Goal: Task Accomplishment & Management: Manage account settings

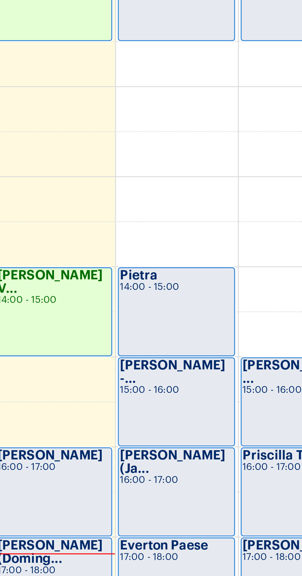
scroll to position [12, 0]
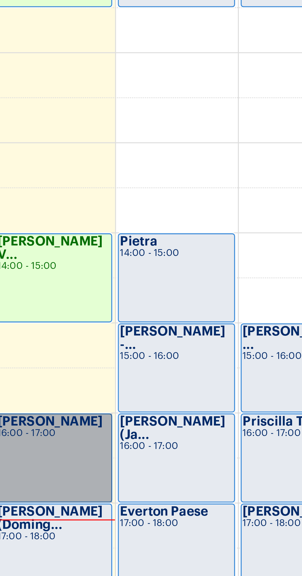
click at [160, 356] on link "[PERSON_NAME] 16:00 - 17:00" at bounding box center [156, 354] width 38 height 29
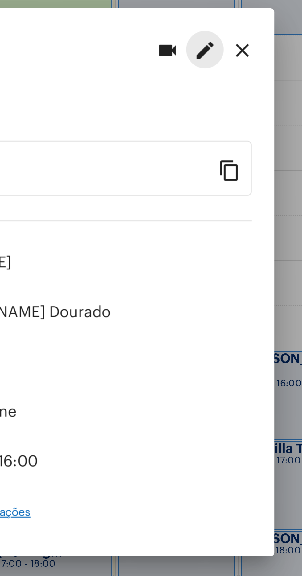
click at [208, 210] on mat-icon "edit" at bounding box center [205, 211] width 7 height 7
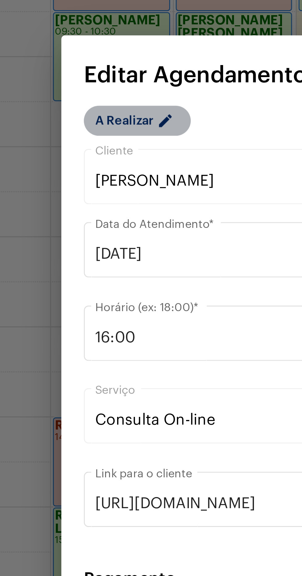
click at [92, 186] on mat-icon "edit" at bounding box center [93, 184] width 7 height 7
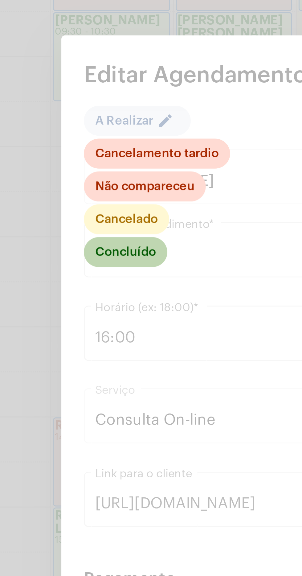
click at [87, 227] on mat-chip "Concluído" at bounding box center [79, 227] width 27 height 10
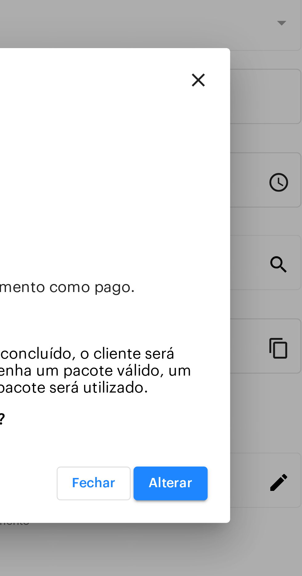
click at [195, 335] on p "Deseja continuar?" at bounding box center [151, 332] width 109 height 6
click at [197, 359] on button "Alterar" at bounding box center [193, 352] width 24 height 11
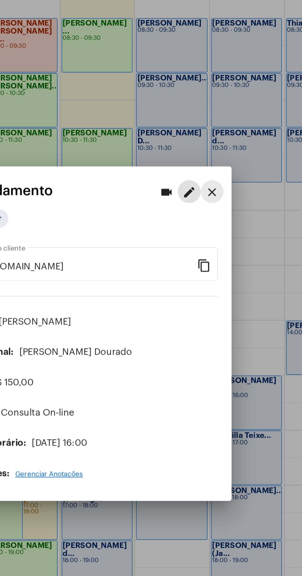
click at [221, 215] on mat-icon "close" at bounding box center [217, 211] width 7 height 7
